Goal: Task Accomplishment & Management: Manage account settings

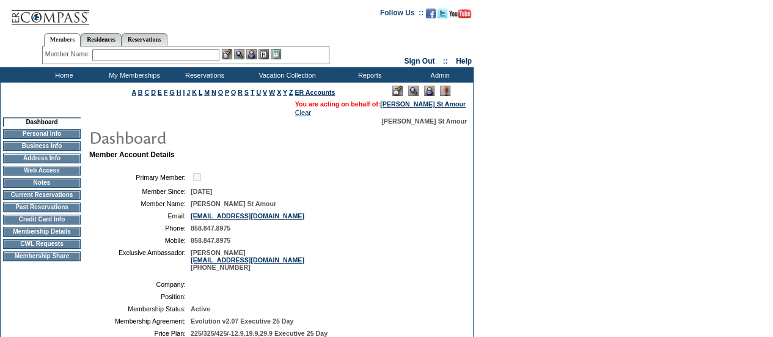
scroll to position [260, 0]
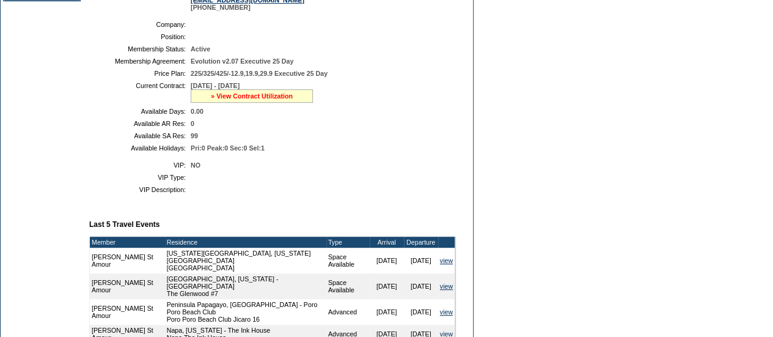
click at [217, 100] on link "» View Contract Utilization" at bounding box center [252, 95] width 82 height 7
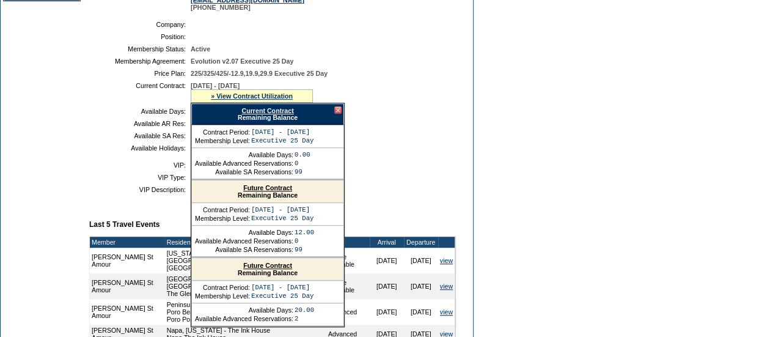
click at [251, 199] on div "Future Contract Remaining Balance" at bounding box center [268, 191] width 152 height 23
click at [247, 191] on link "Future Contract" at bounding box center [267, 187] width 49 height 7
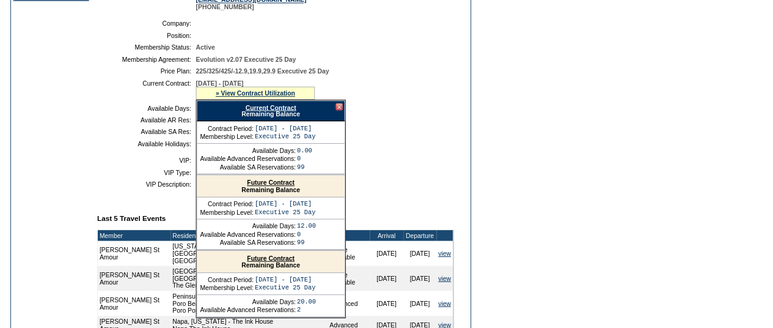
scroll to position [0, 0]
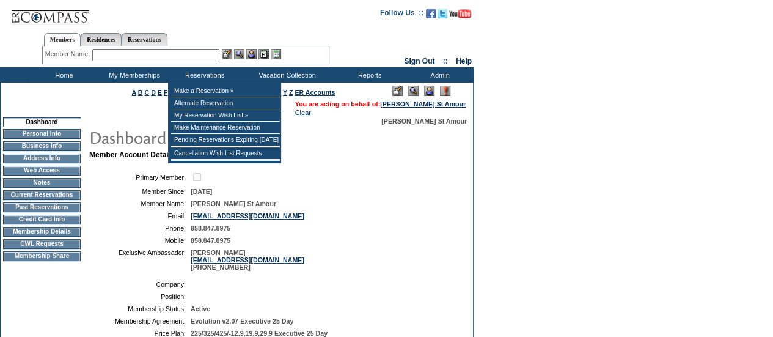
click at [152, 54] on input "text" at bounding box center [155, 55] width 127 height 12
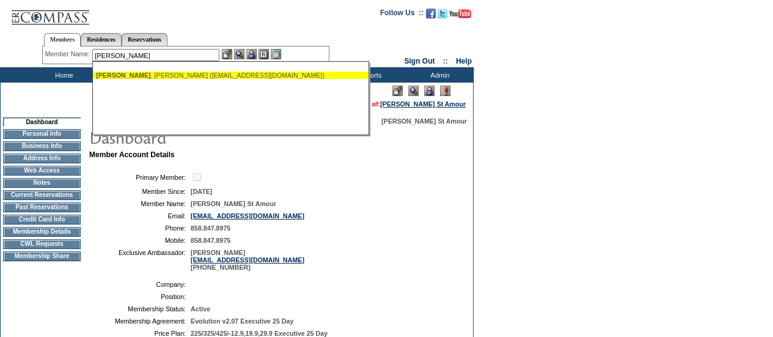
click at [143, 74] on div "Burnside , Leslie (lkbside@gmail.com)" at bounding box center [230, 75] width 269 height 7
type input "Burnside, Leslie (lkbside@gmail.com)"
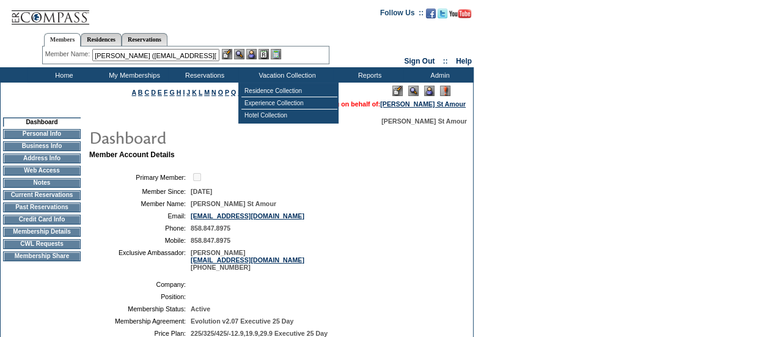
click at [256, 53] on img at bounding box center [251, 54] width 10 height 10
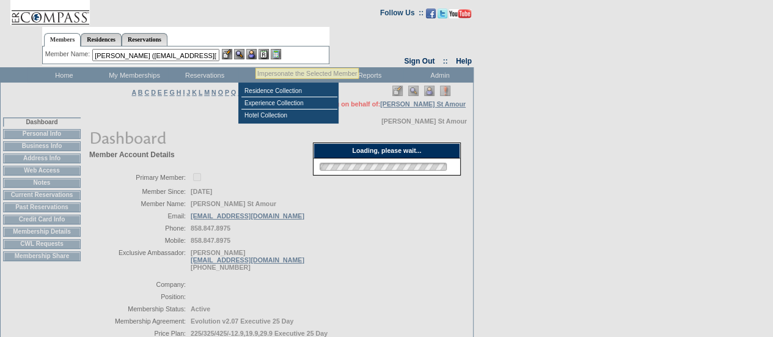
click at [239, 53] on img at bounding box center [239, 54] width 10 height 10
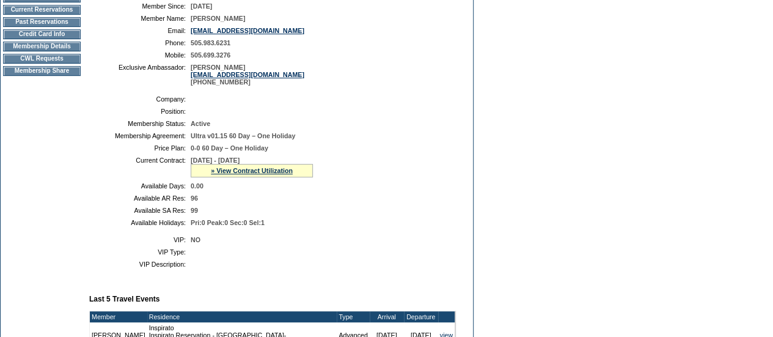
scroll to position [240, 0]
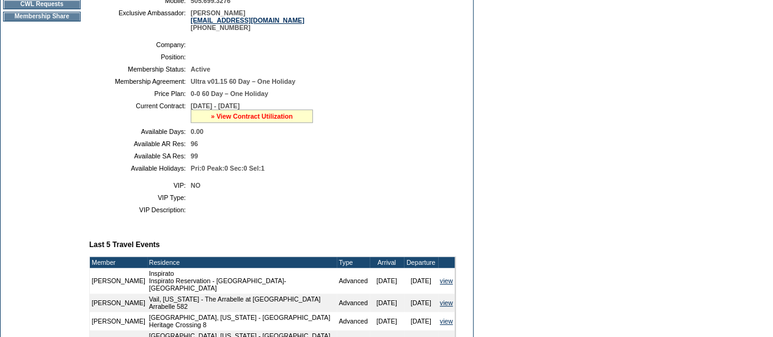
click at [240, 120] on link "» View Contract Utilization" at bounding box center [252, 115] width 82 height 7
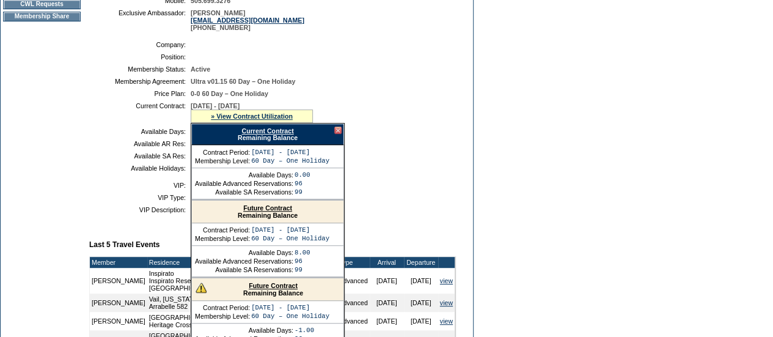
click at [248, 212] on link "Future Contract" at bounding box center [267, 207] width 49 height 7
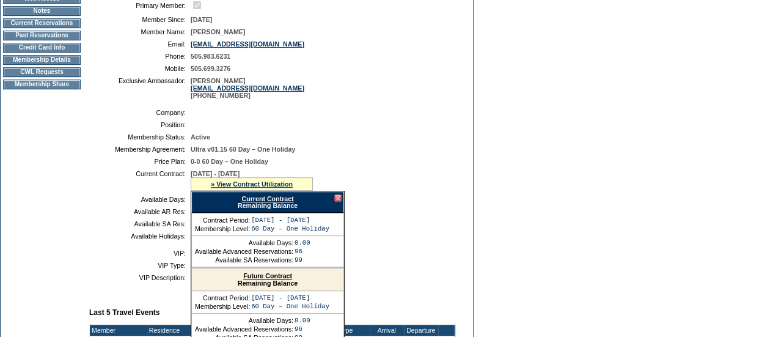
click at [53, 65] on td "Membership Details" at bounding box center [42, 60] width 78 height 10
